Goal: Task Accomplishment & Management: Manage account settings

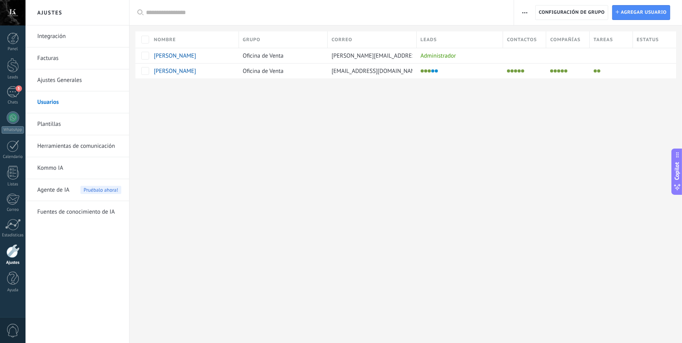
click at [11, 253] on div at bounding box center [12, 251] width 13 height 14
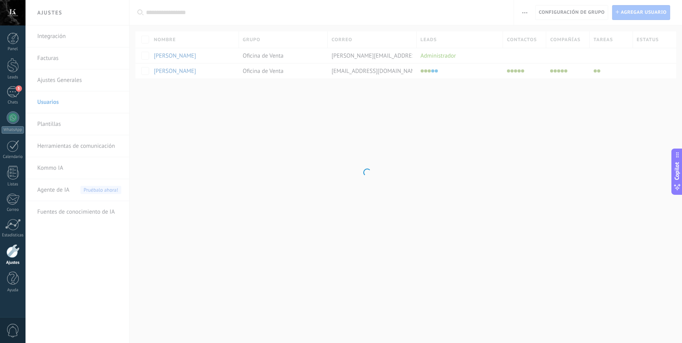
click at [15, 15] on div at bounding box center [13, 13] width 26 height 26
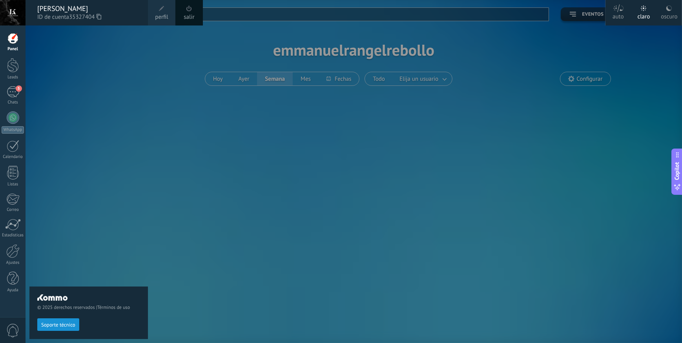
click at [161, 14] on span "perfil" at bounding box center [161, 17] width 13 height 9
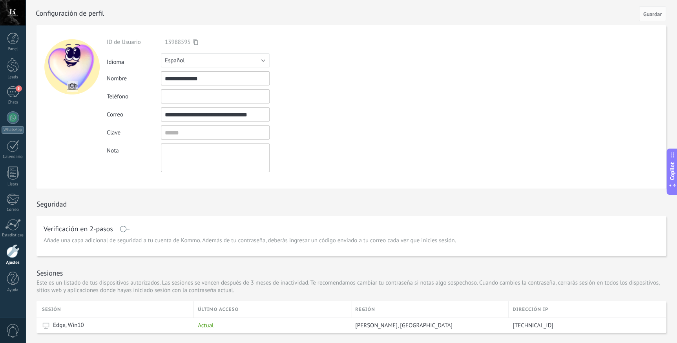
click at [8, 11] on div at bounding box center [13, 13] width 26 height 26
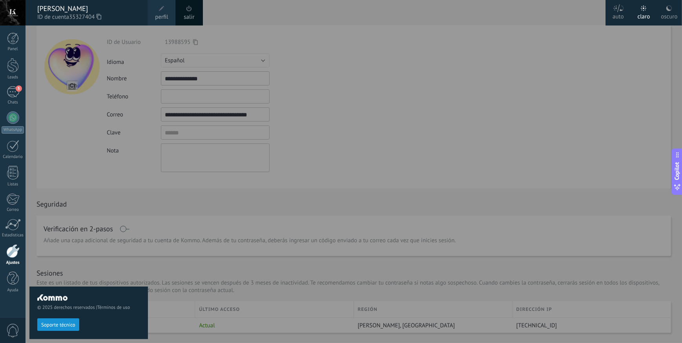
click at [157, 11] on span at bounding box center [161, 8] width 9 height 9
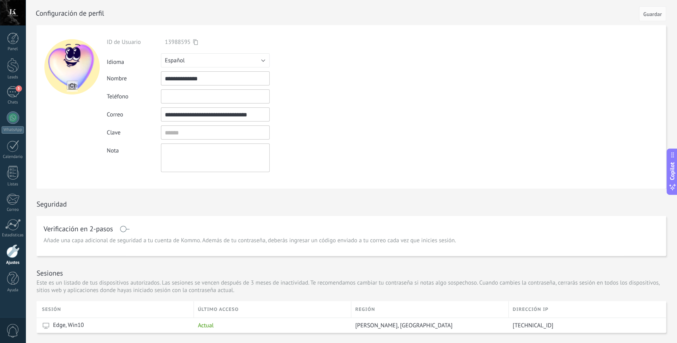
click at [16, 15] on div at bounding box center [13, 13] width 26 height 26
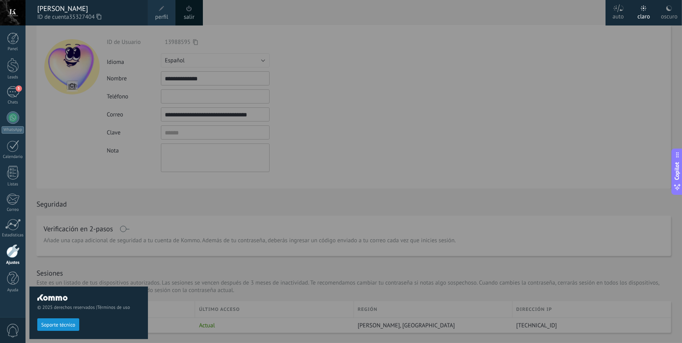
click at [168, 12] on link "perfil" at bounding box center [161, 13] width 27 height 26
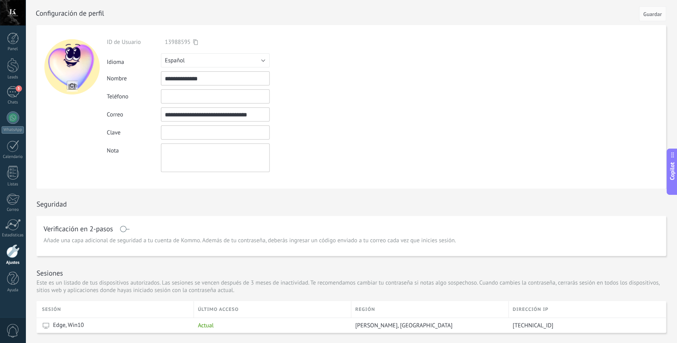
click at [181, 134] on input "textbox" at bounding box center [215, 133] width 109 height 14
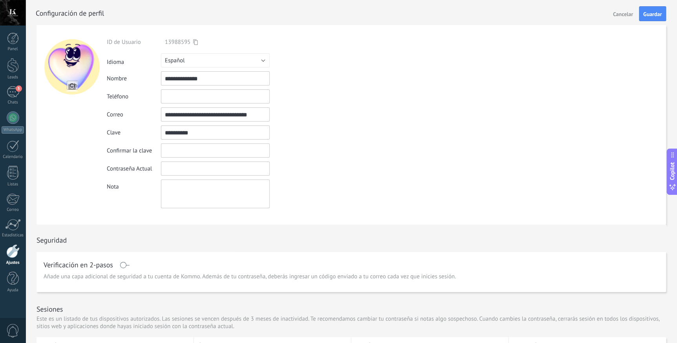
type input "**********"
click at [185, 147] on input "textbox" at bounding box center [215, 151] width 109 height 14
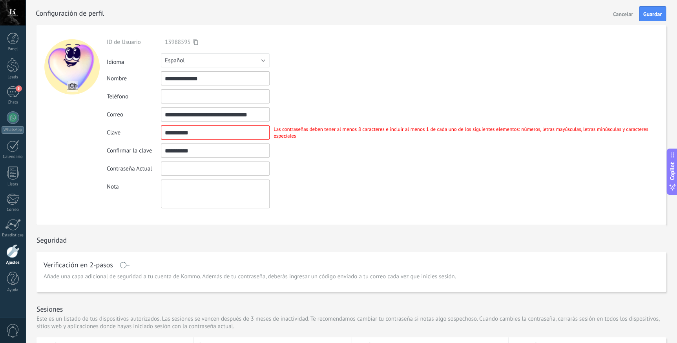
type input "**********"
click at [333, 168] on div "Contraseña Actual Contraseña incorrecta" at bounding box center [386, 169] width 559 height 14
drag, startPoint x: 210, startPoint y: 131, endPoint x: 117, endPoint y: 124, distance: 92.9
click at [118, 124] on div "**********" at bounding box center [386, 123] width 559 height 170
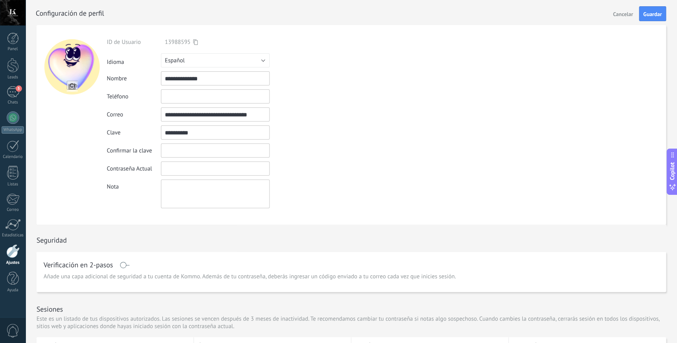
click at [181, 155] on input "textbox" at bounding box center [215, 151] width 109 height 14
click at [186, 132] on input "textbox" at bounding box center [215, 133] width 109 height 14
type input "**********"
click at [188, 148] on input "textbox" at bounding box center [215, 151] width 109 height 14
type input "**********"
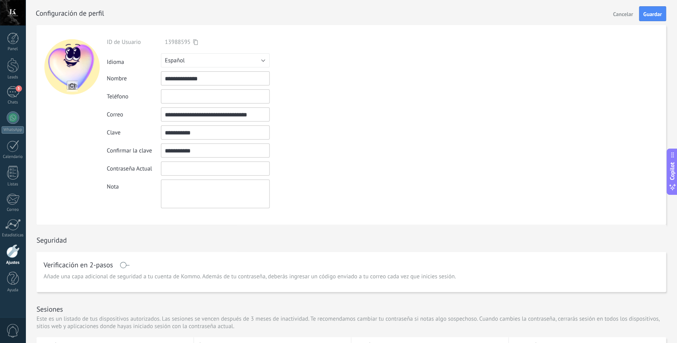
drag, startPoint x: 321, startPoint y: 149, endPoint x: 220, endPoint y: 160, distance: 101.1
click at [321, 149] on div "La contraseña no coincide" at bounding box center [302, 151] width 64 height 7
click at [180, 164] on input "textbox" at bounding box center [215, 169] width 109 height 14
click at [619, 16] on span "Cancelar" at bounding box center [623, 13] width 20 height 5
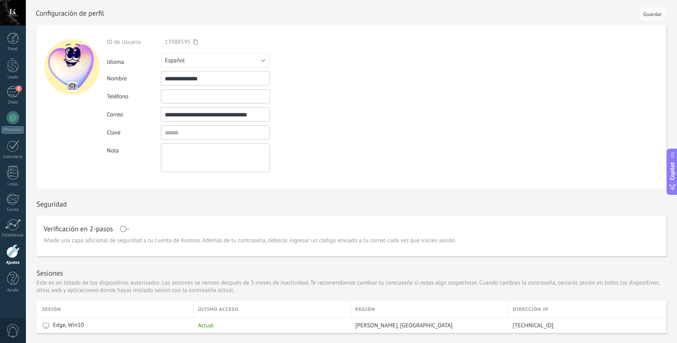
click at [8, 10] on div at bounding box center [13, 13] width 26 height 26
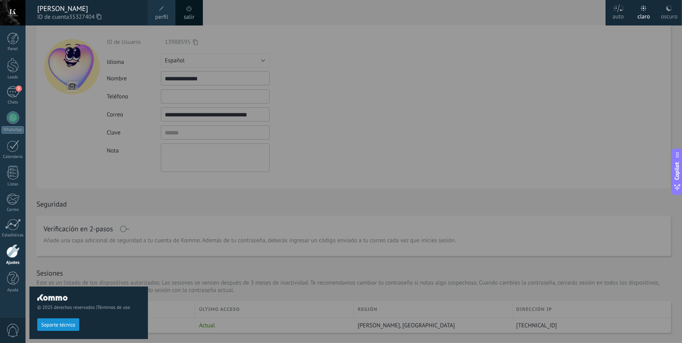
click at [56, 12] on div "[PERSON_NAME] ID de cuenta 35327404" at bounding box center [87, 13] width 122 height 26
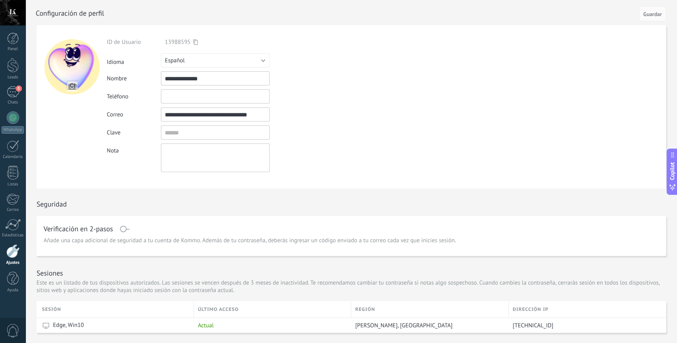
click at [12, 332] on span "0" at bounding box center [12, 331] width 13 height 14
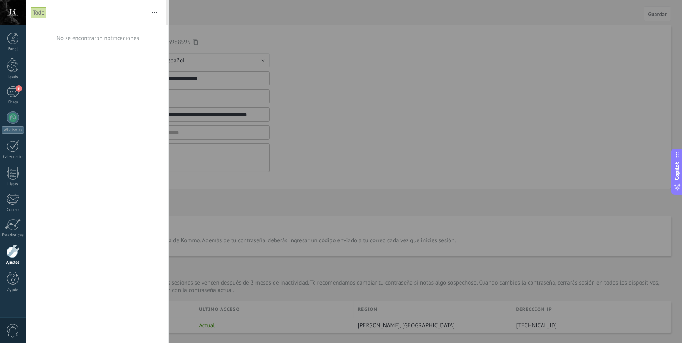
click at [10, 14] on div at bounding box center [13, 13] width 26 height 26
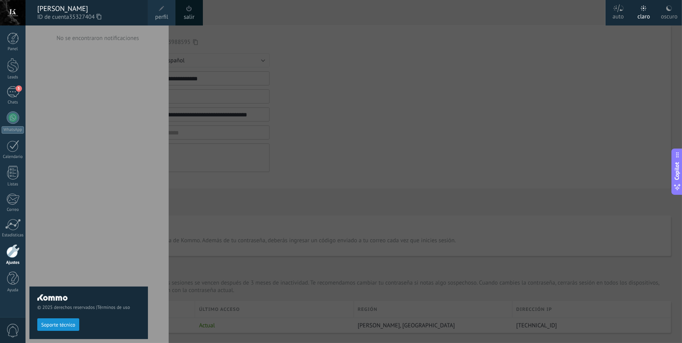
click at [190, 11] on span at bounding box center [189, 8] width 9 height 9
